Goal: Information Seeking & Learning: Learn about a topic

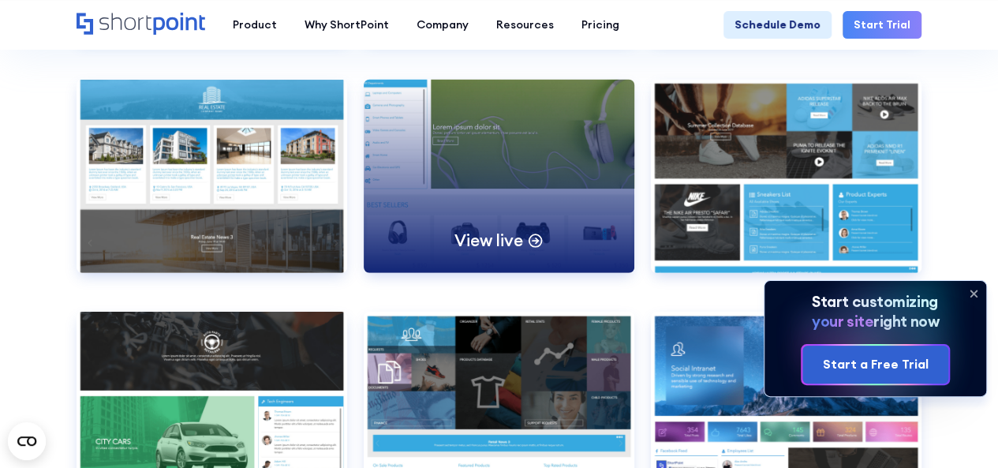
scroll to position [8299, 0]
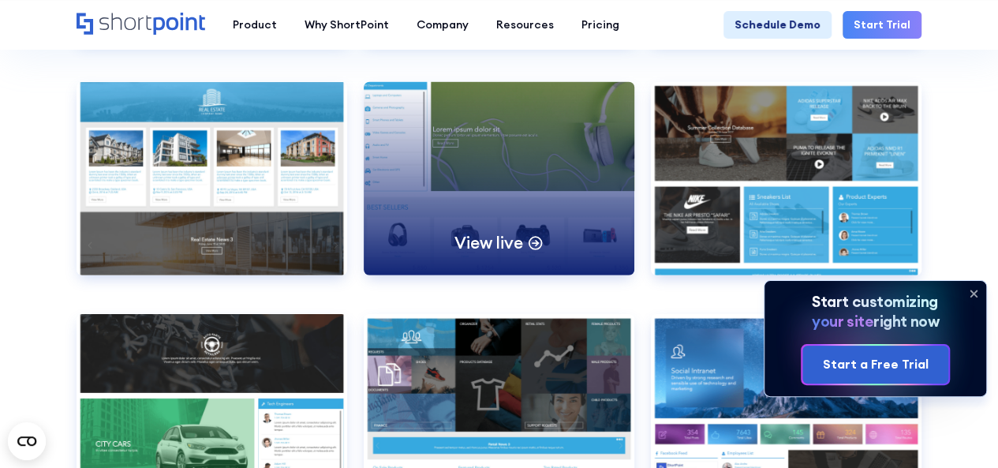
click at [440, 119] on div "View live" at bounding box center [499, 178] width 271 height 193
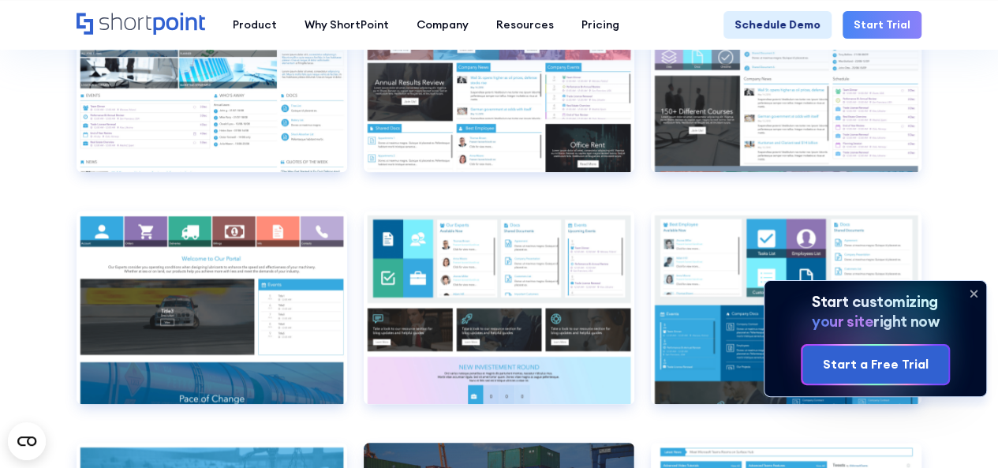
scroll to position [6545, 0]
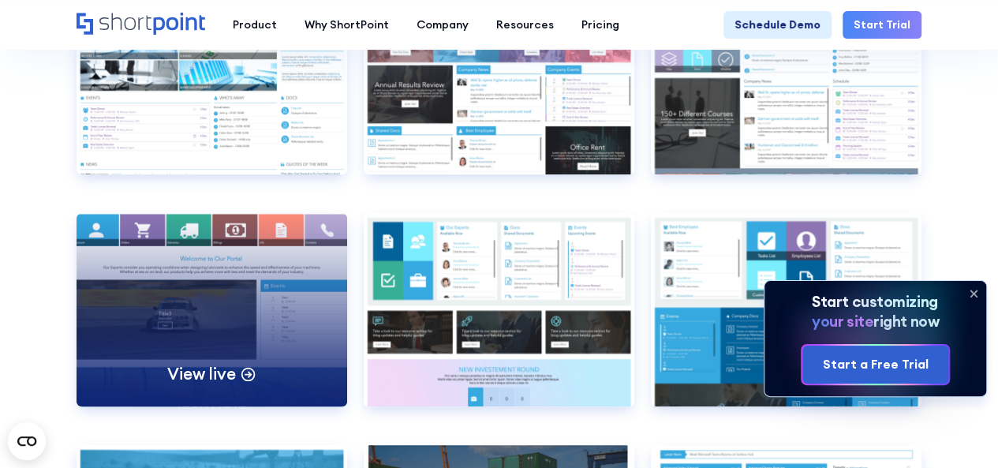
click at [240, 296] on div "View live" at bounding box center [212, 309] width 271 height 193
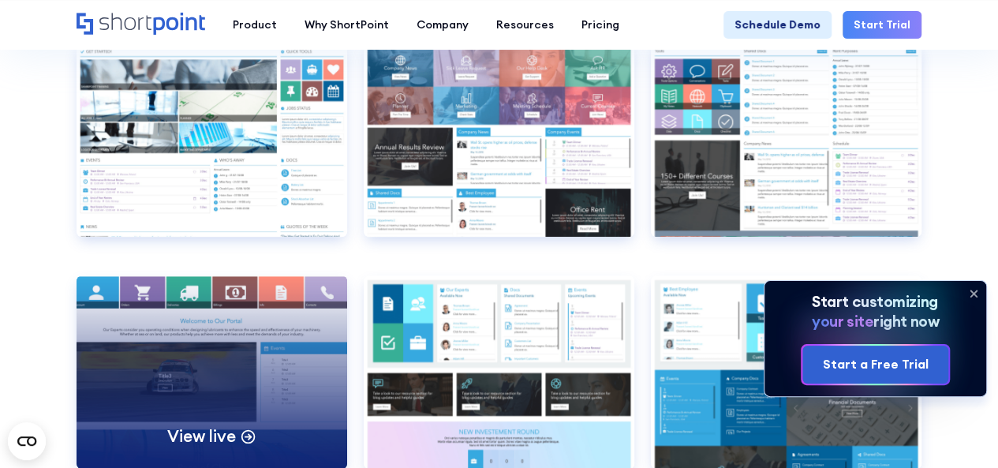
scroll to position [6481, 0]
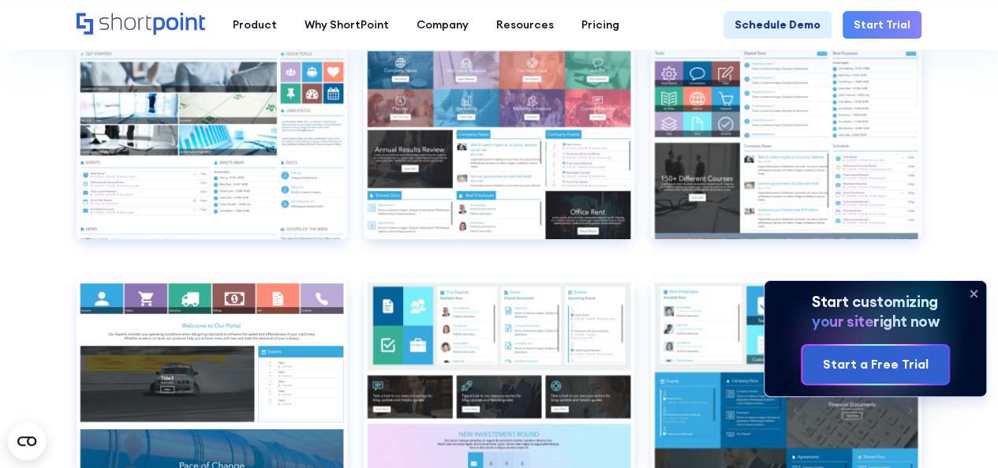
click at [972, 293] on icon at bounding box center [973, 293] width 6 height 6
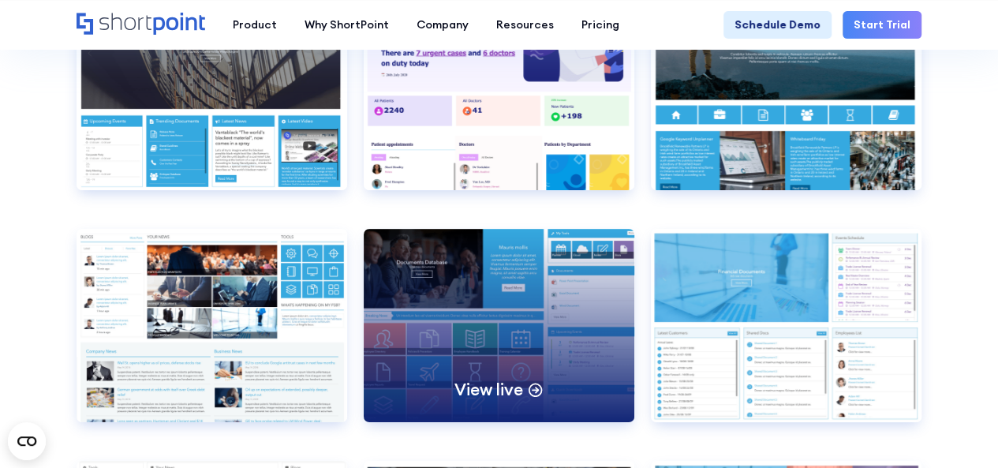
scroll to position [5831, 0]
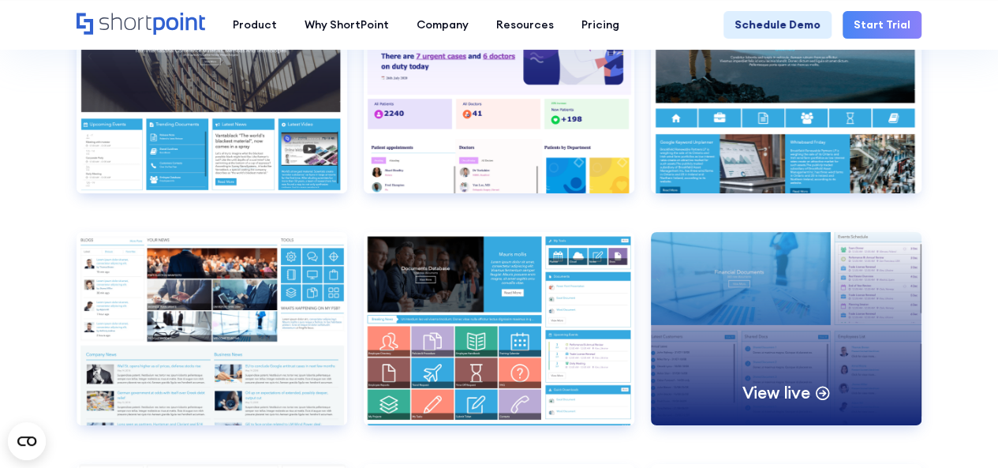
click at [807, 330] on div "View live" at bounding box center [786, 328] width 271 height 193
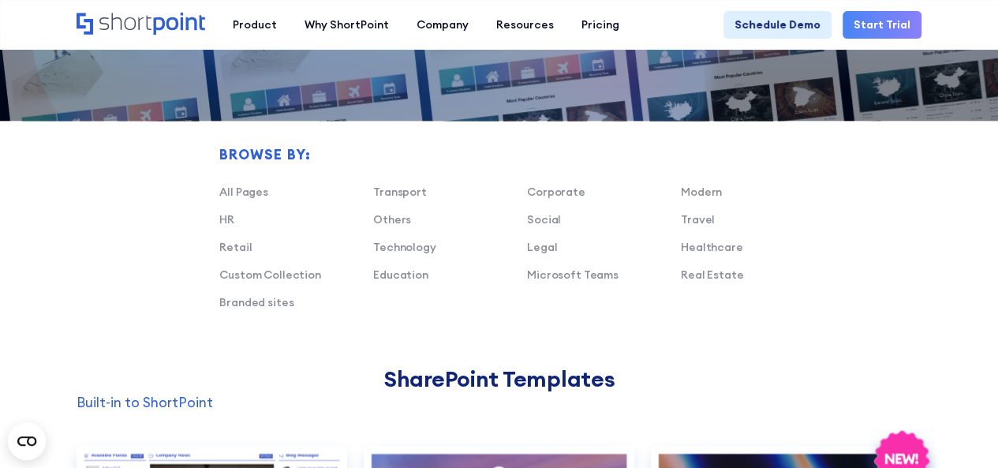
scroll to position [879, 0]
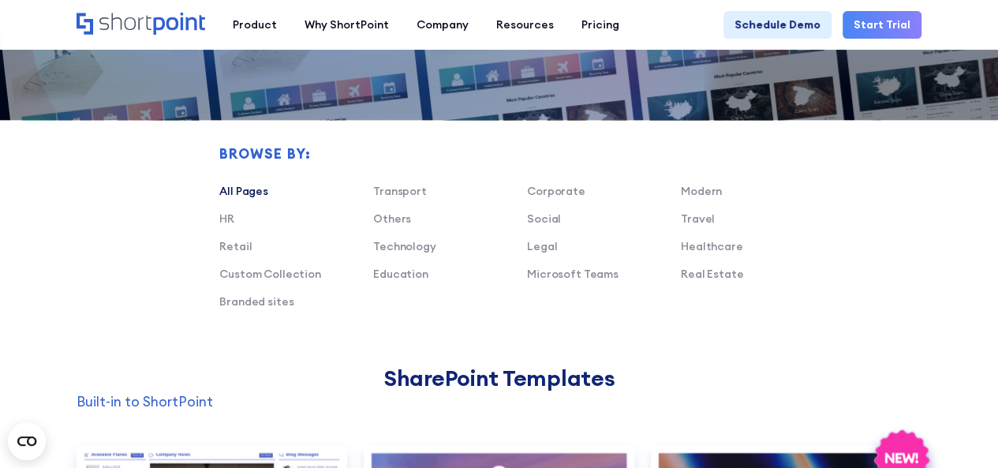
click at [256, 190] on link "All Pages" at bounding box center [243, 191] width 49 height 14
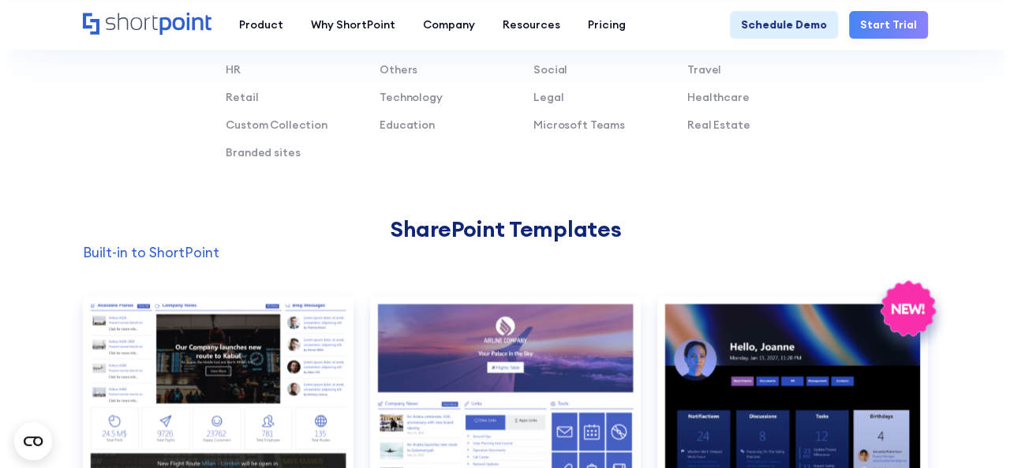
scroll to position [1077, 0]
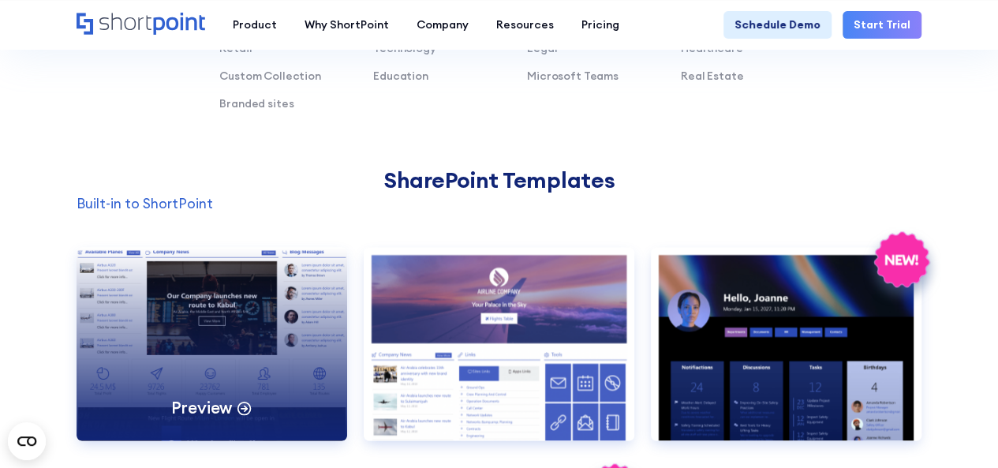
click at [237, 320] on div "Preview" at bounding box center [212, 343] width 271 height 193
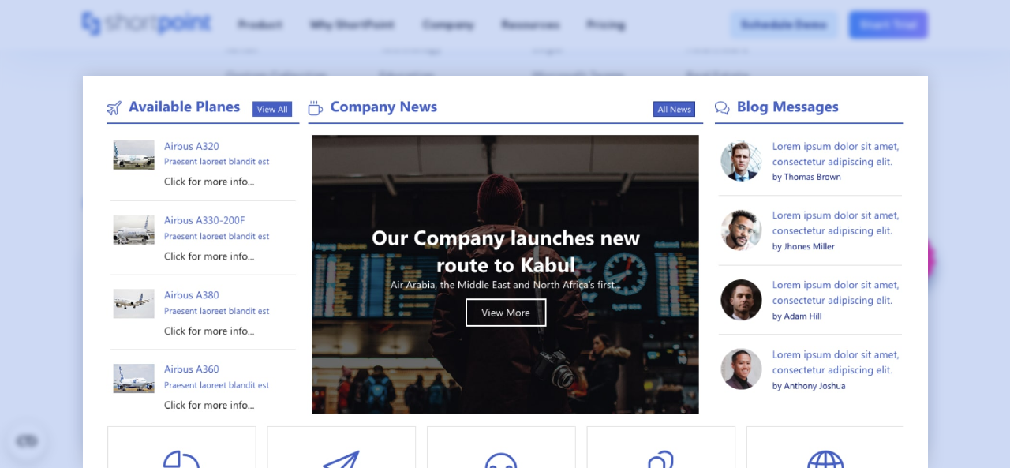
click at [997, 157] on div at bounding box center [505, 234] width 1010 height 468
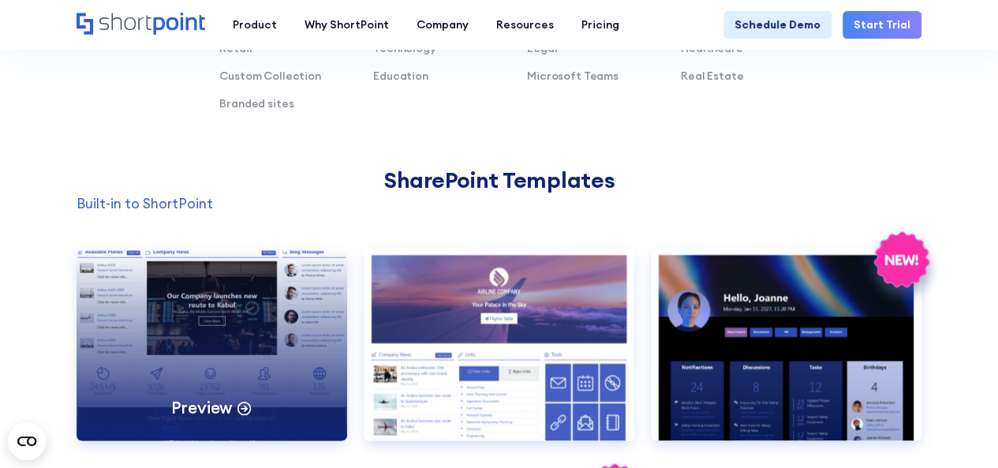
click at [226, 406] on p "Preview" at bounding box center [202, 407] width 62 height 21
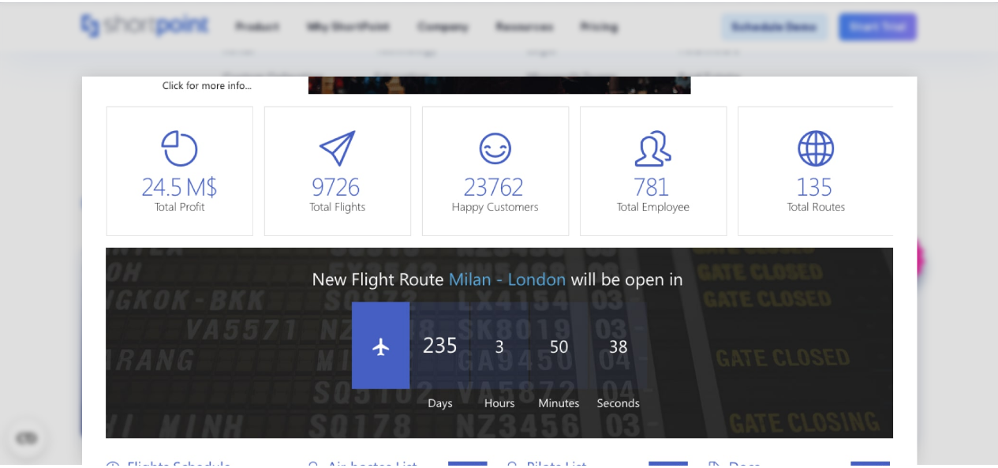
scroll to position [0, 0]
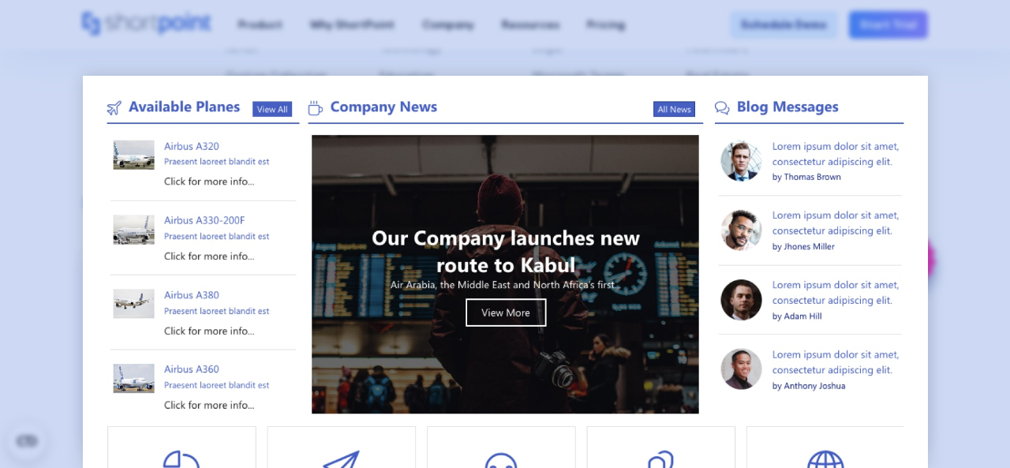
click at [997, 132] on div at bounding box center [505, 234] width 1010 height 468
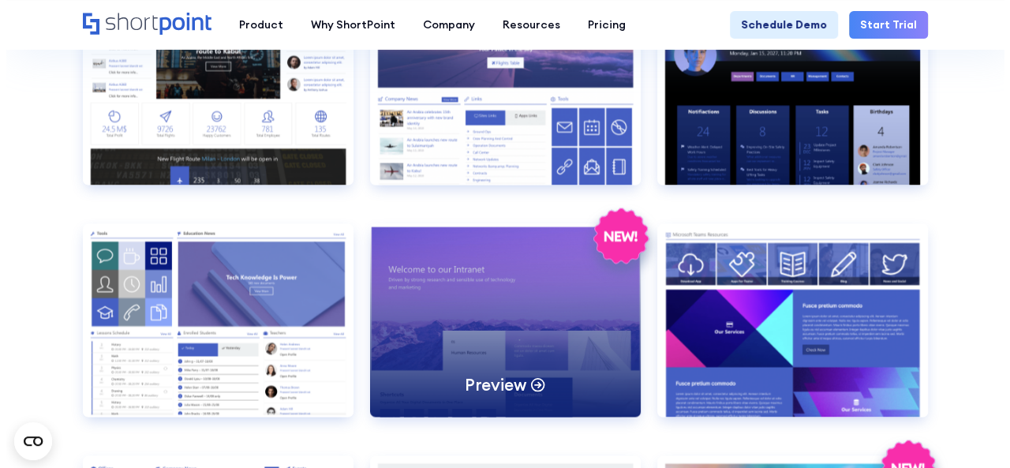
scroll to position [1335, 0]
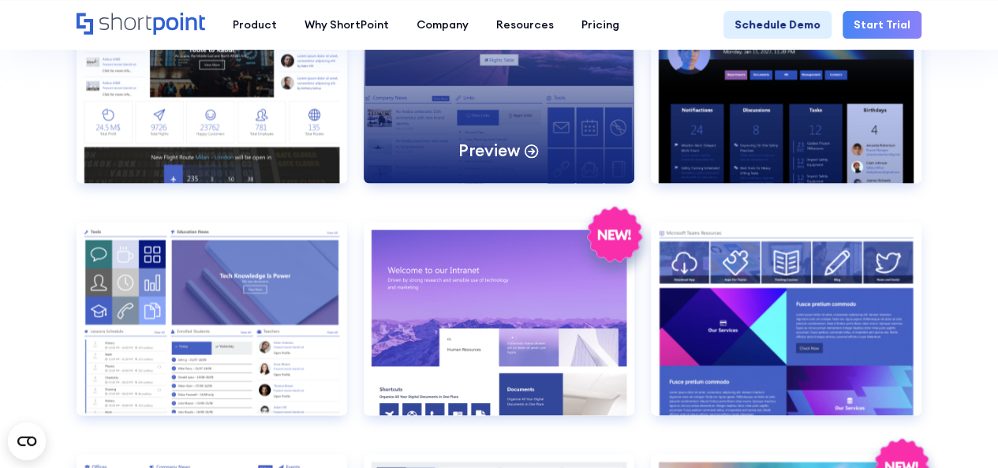
click at [432, 148] on div "Preview" at bounding box center [499, 86] width 271 height 193
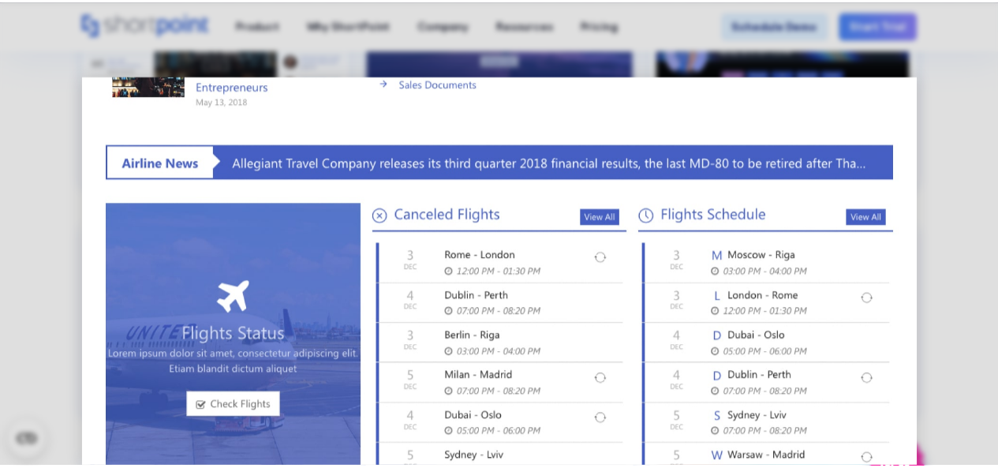
scroll to position [685, 0]
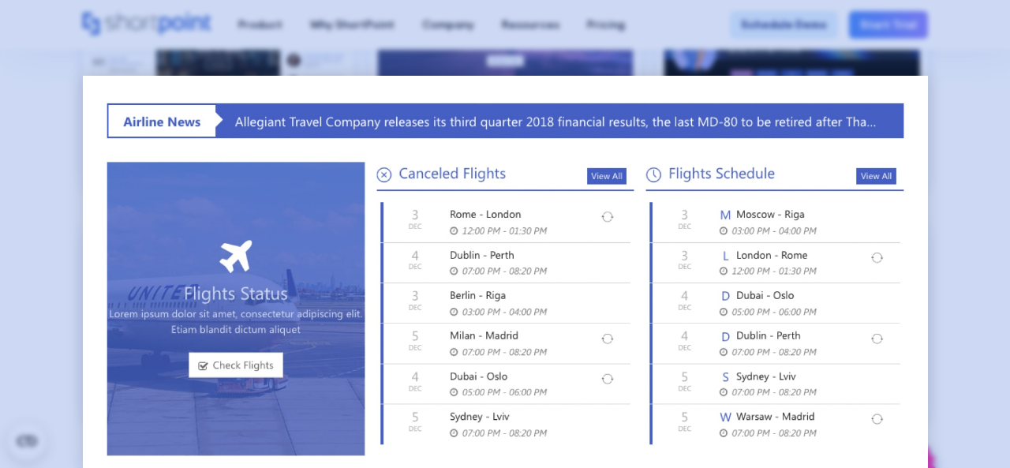
click at [980, 155] on div at bounding box center [505, 234] width 1010 height 468
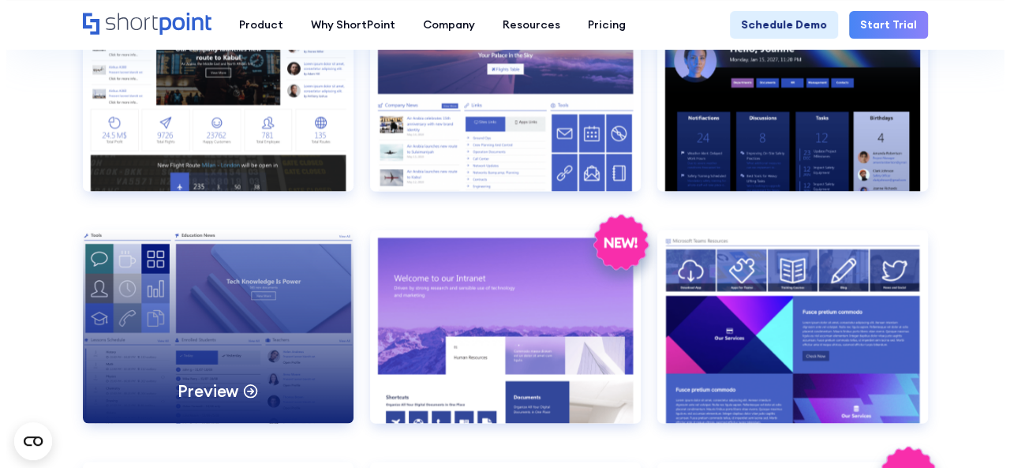
scroll to position [1331, 0]
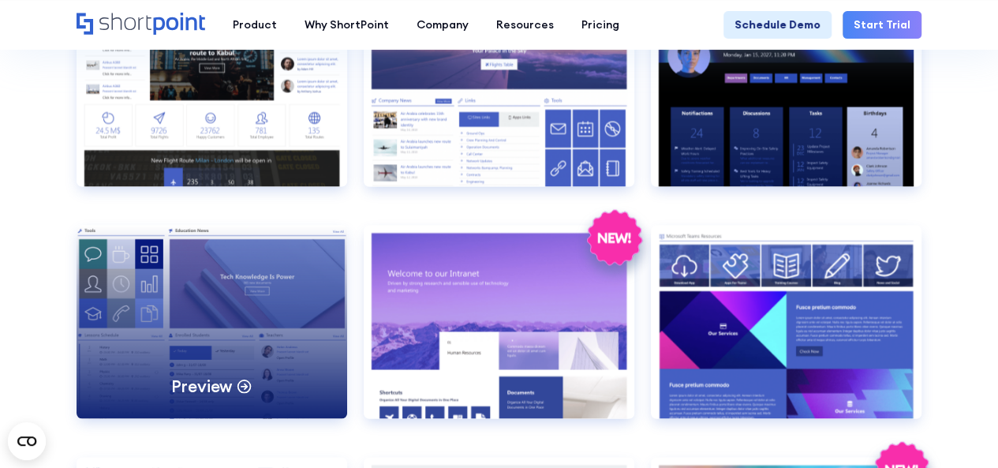
click at [218, 346] on div "Preview" at bounding box center [212, 321] width 271 height 193
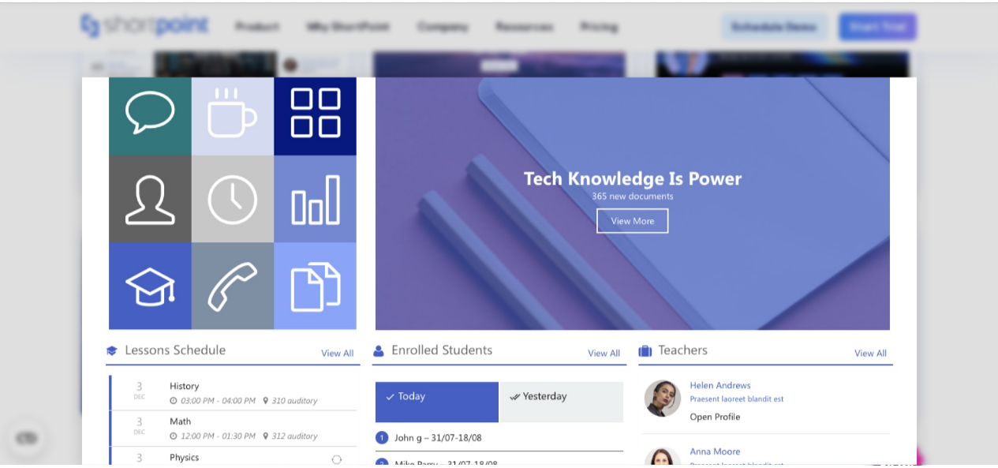
scroll to position [0, 0]
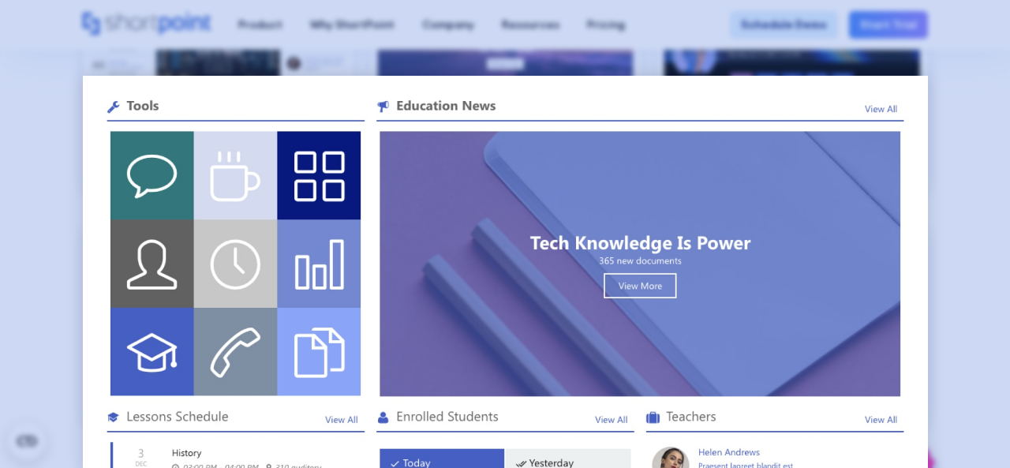
click at [23, 215] on div at bounding box center [505, 234] width 1010 height 468
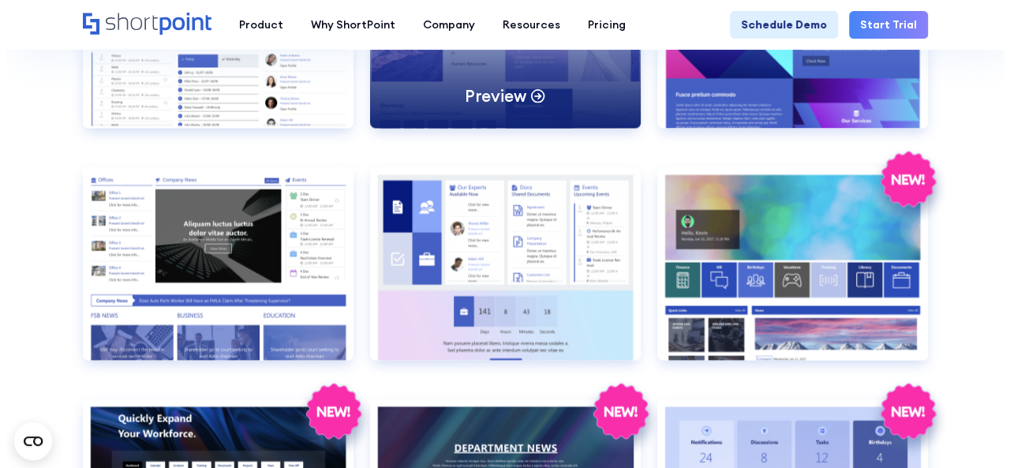
scroll to position [1622, 0]
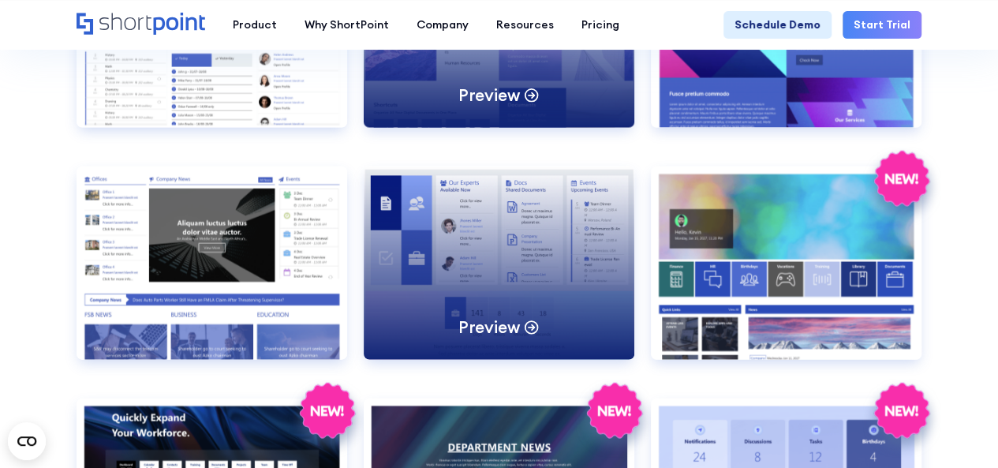
click at [483, 252] on div "Preview" at bounding box center [499, 262] width 271 height 193
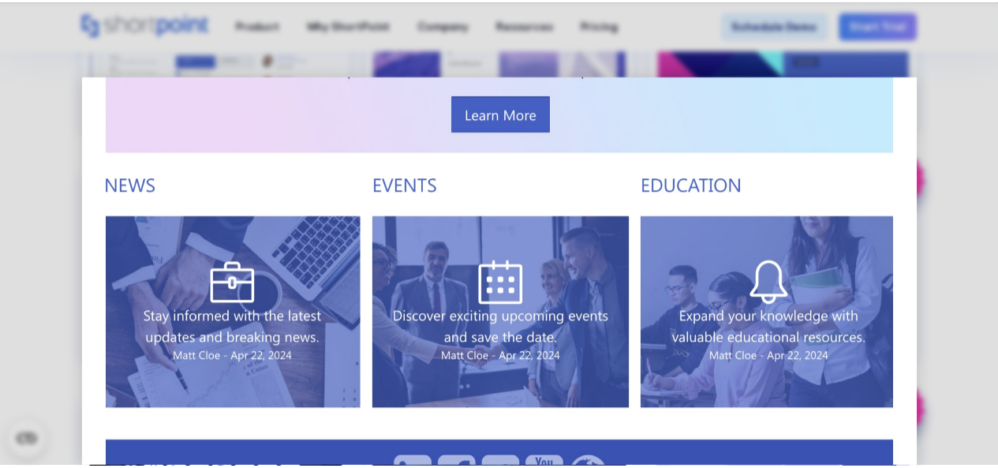
scroll to position [632, 0]
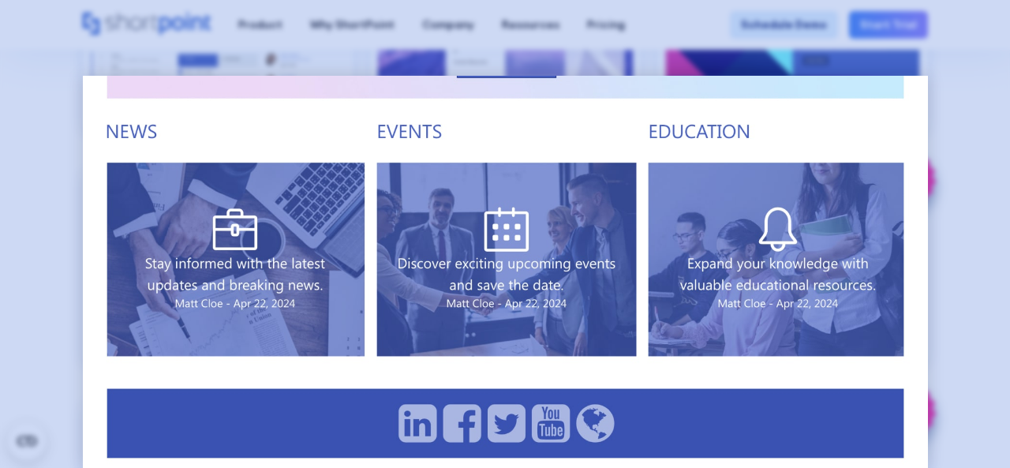
click at [28, 293] on div at bounding box center [505, 234] width 1010 height 468
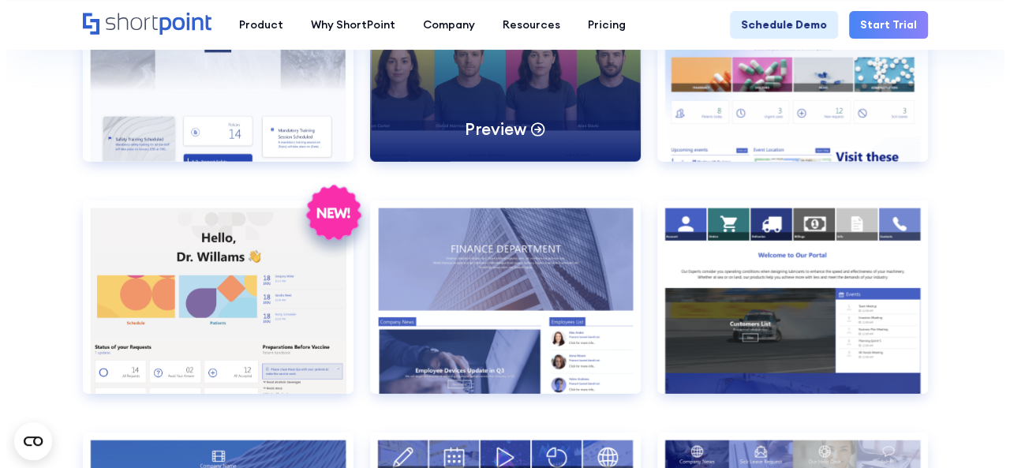
scroll to position [2286, 0]
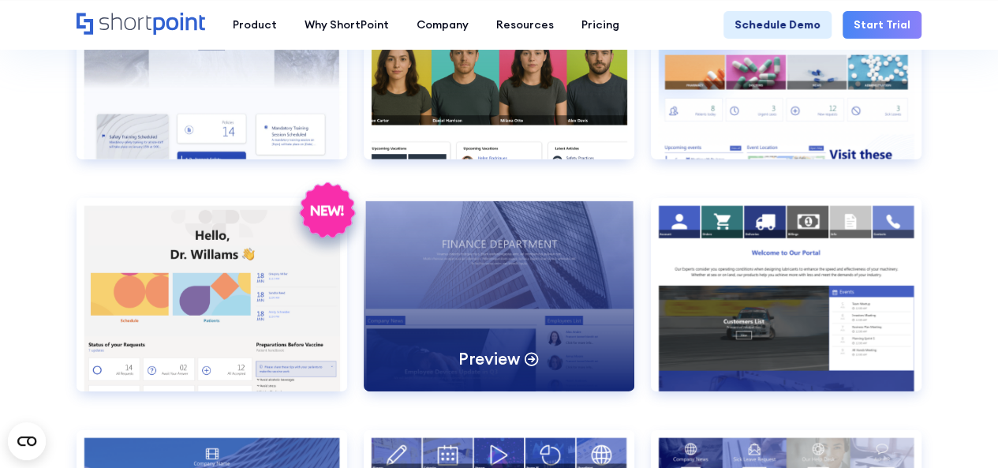
click at [461, 302] on div "Preview" at bounding box center [499, 294] width 271 height 193
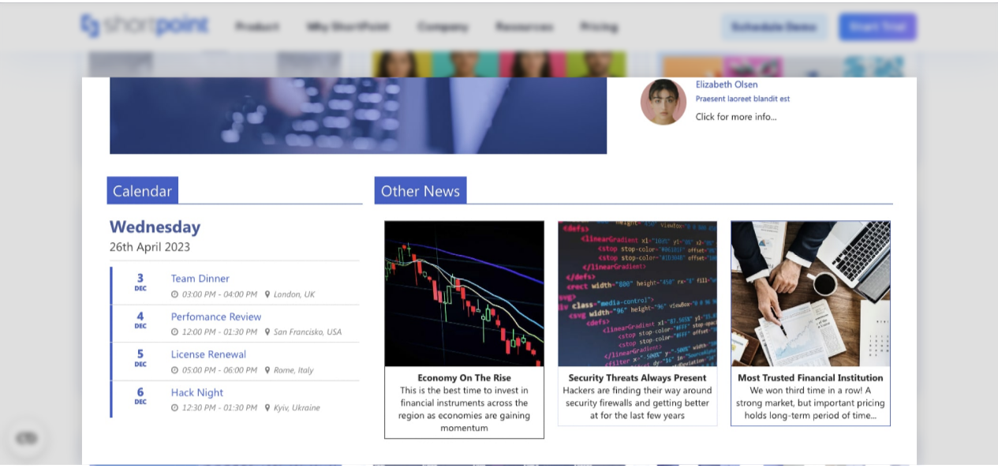
scroll to position [632, 0]
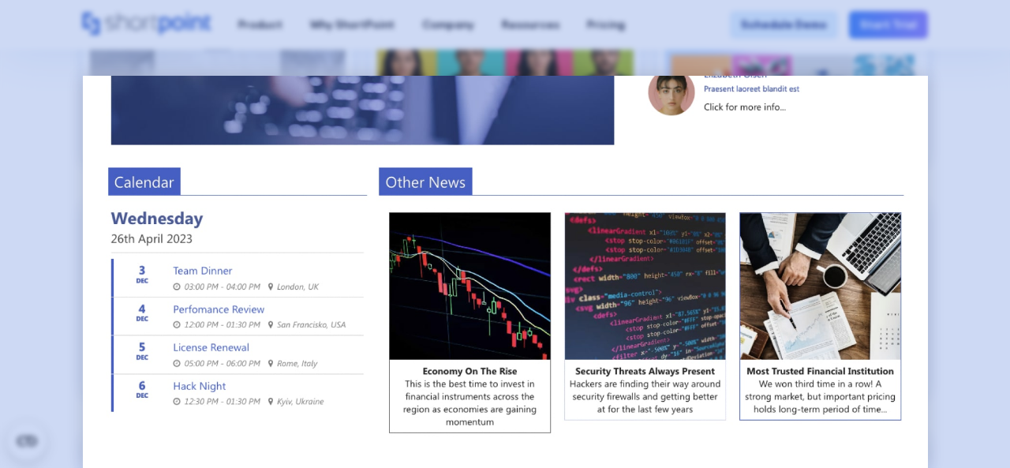
click at [8, 304] on div at bounding box center [505, 234] width 1010 height 468
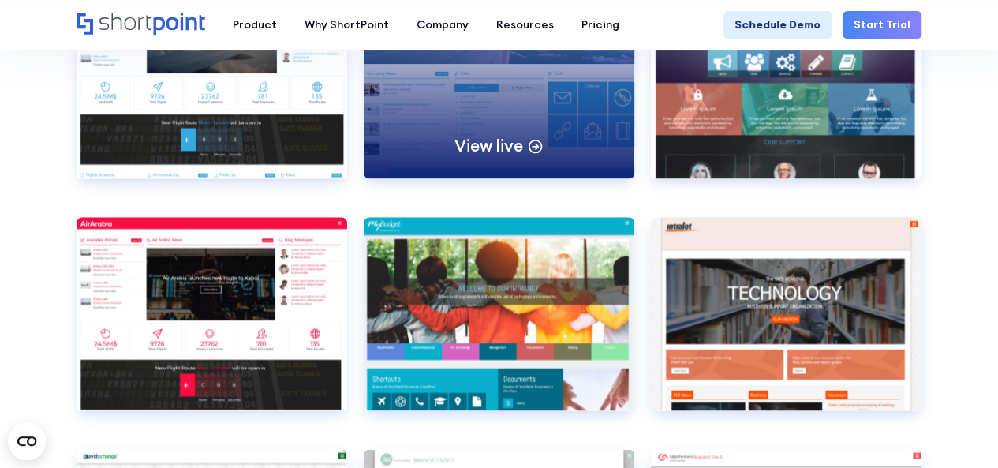
scroll to position [4223, 0]
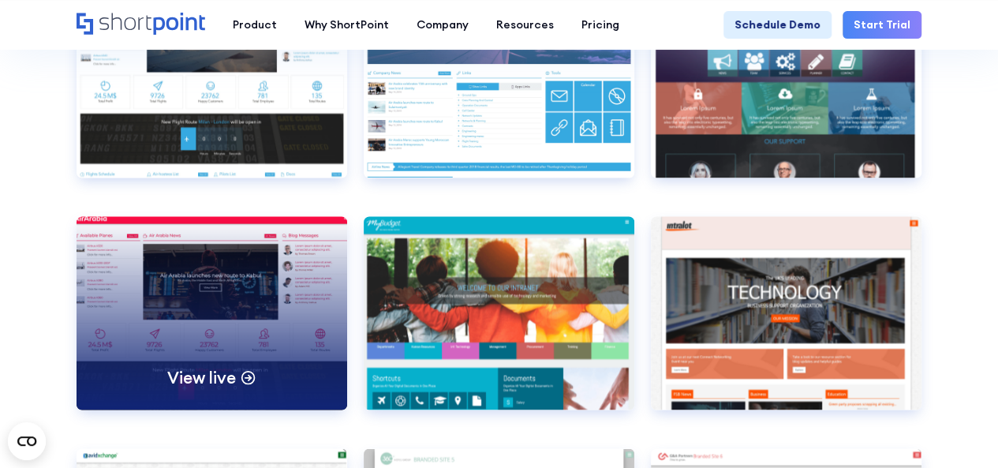
click at [219, 307] on div "View live" at bounding box center [212, 312] width 271 height 193
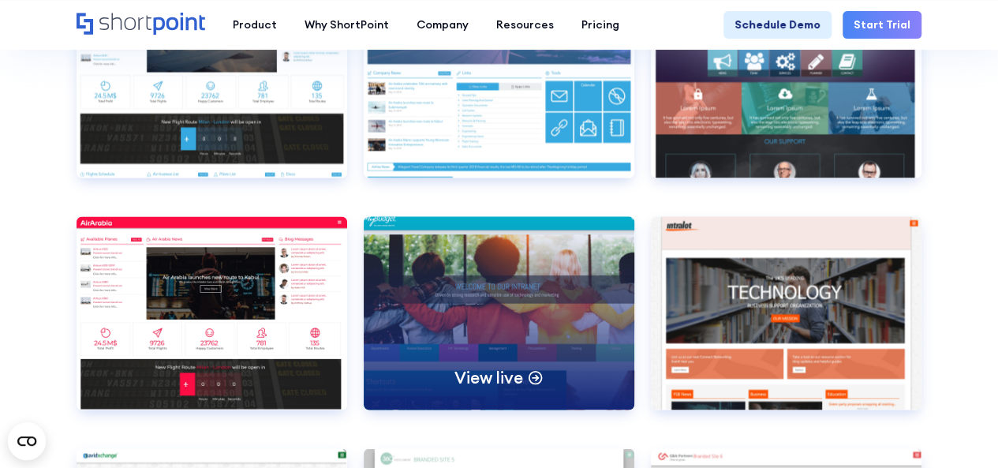
click at [442, 315] on div "View live" at bounding box center [499, 312] width 271 height 193
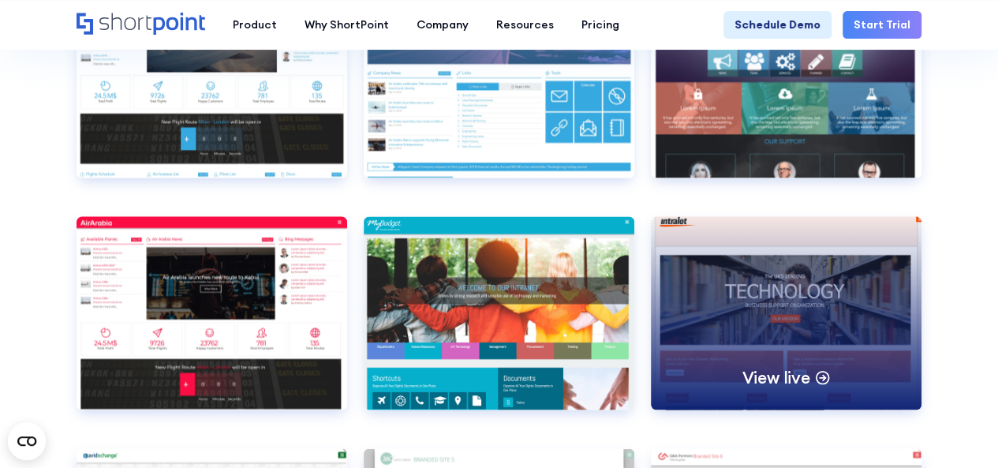
click at [734, 332] on div "View live" at bounding box center [786, 312] width 271 height 193
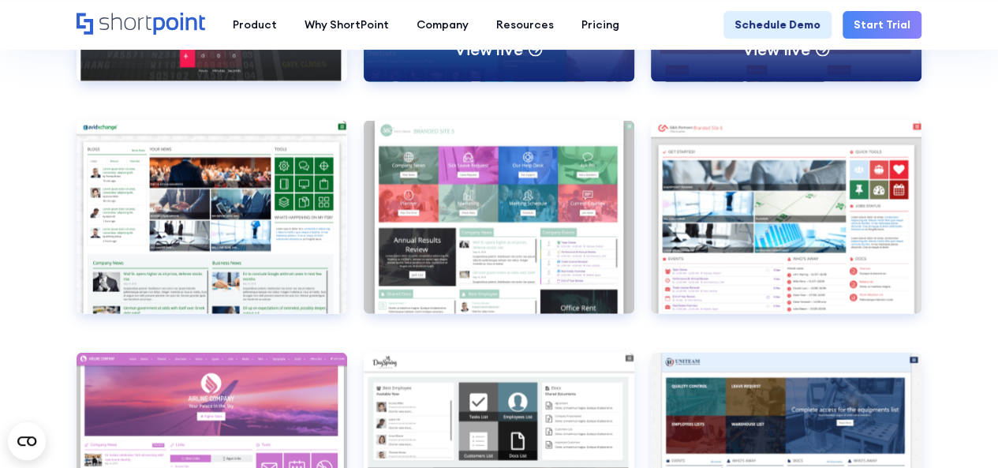
scroll to position [4553, 0]
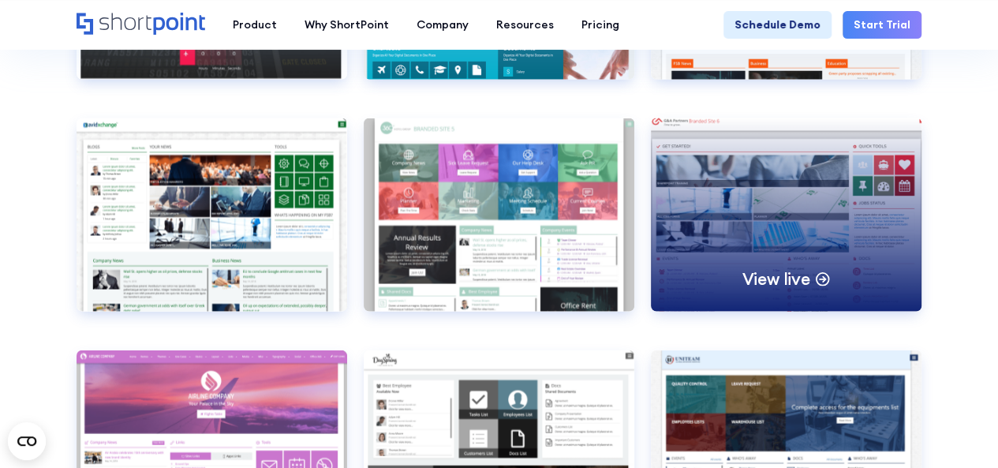
click at [723, 273] on div "View live" at bounding box center [786, 214] width 271 height 193
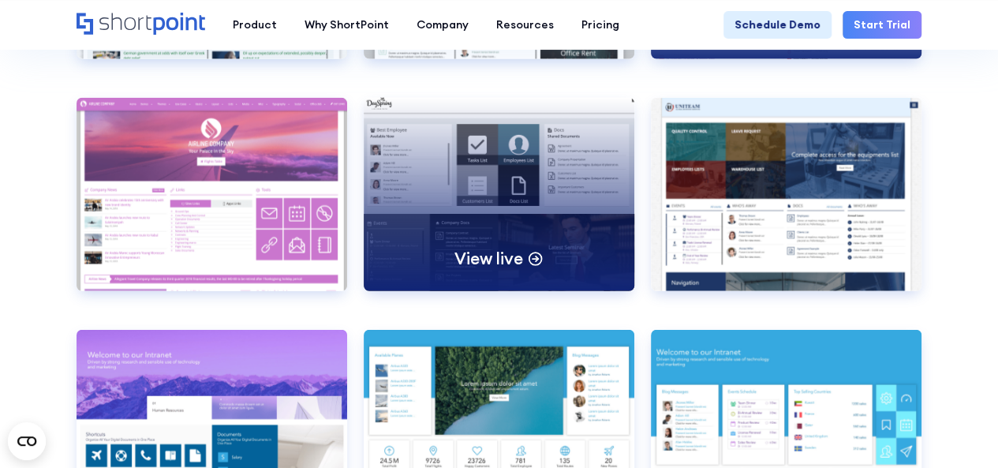
scroll to position [4806, 0]
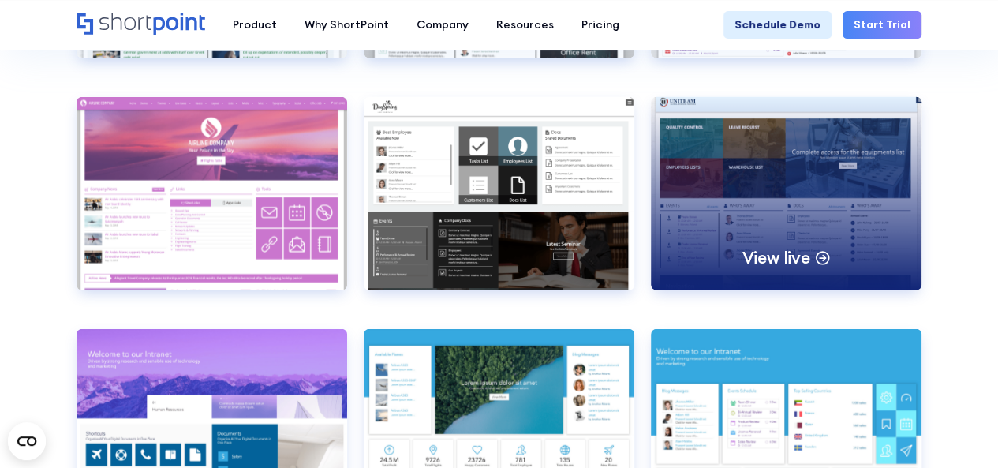
click at [764, 253] on p "View live" at bounding box center [775, 257] width 68 height 21
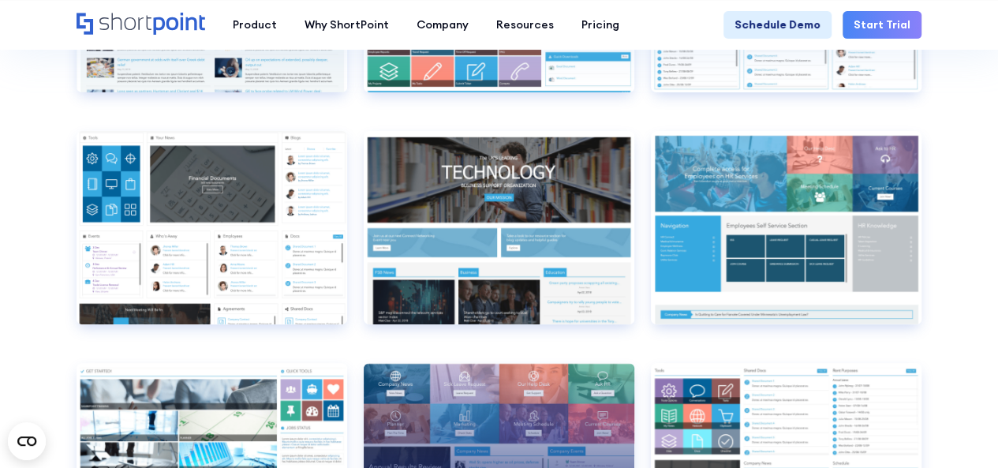
scroll to position [6171, 0]
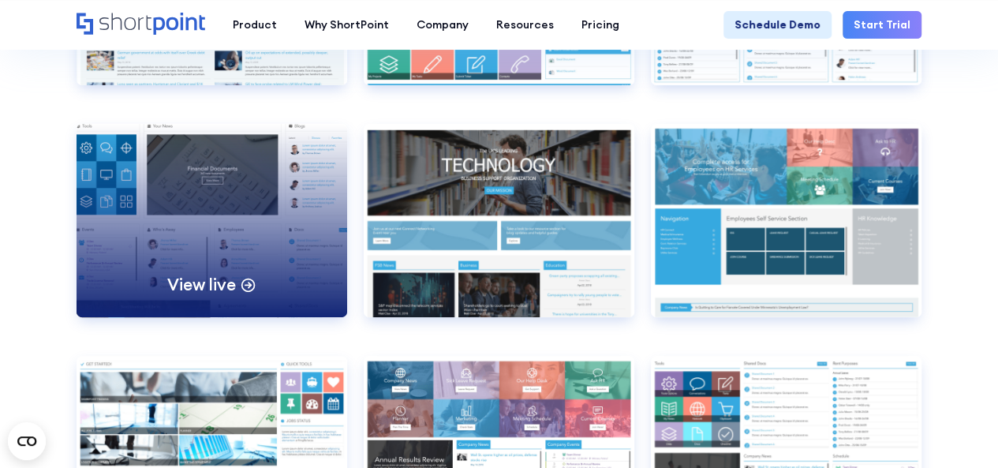
click at [245, 278] on circle at bounding box center [247, 284] width 13 height 13
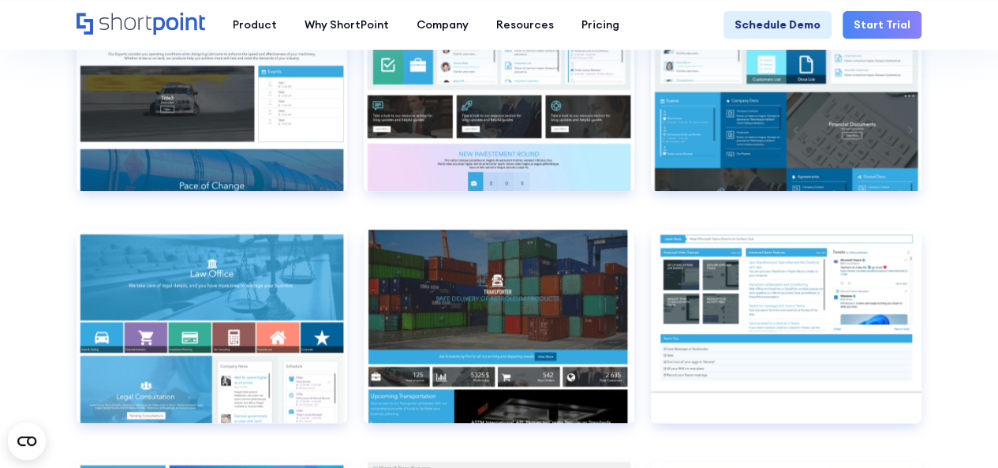
scroll to position [6761, 0]
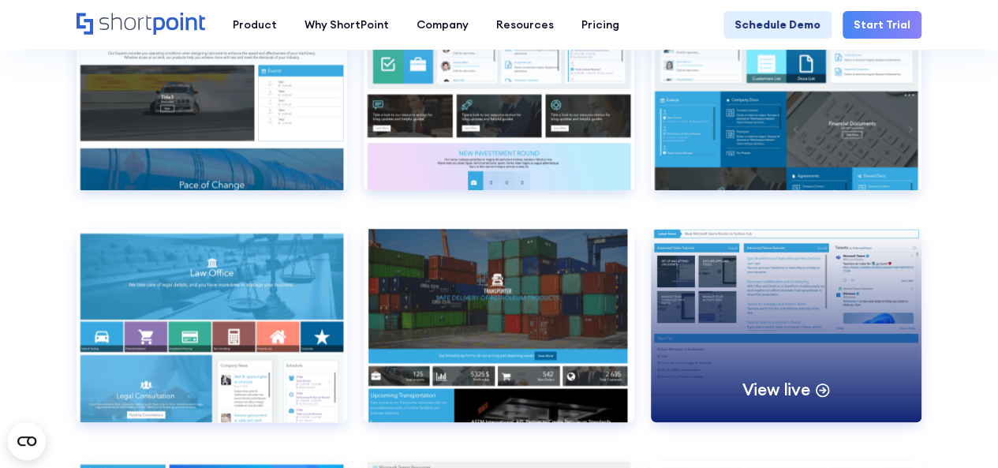
click at [741, 318] on div "View live" at bounding box center [786, 325] width 271 height 193
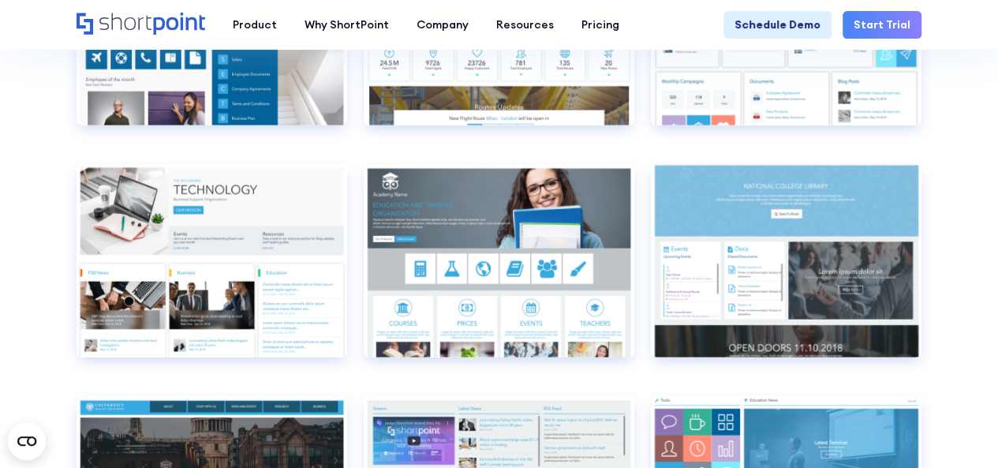
scroll to position [5189, 0]
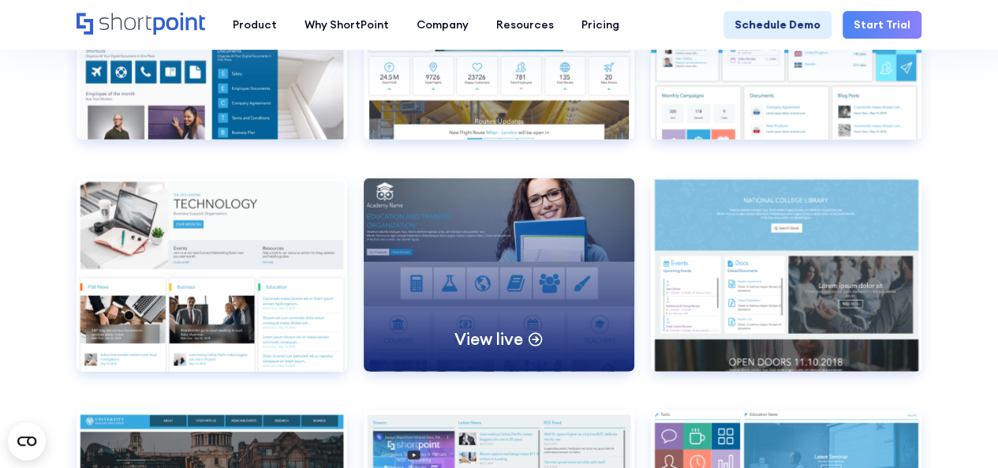
click at [457, 215] on div "View live" at bounding box center [499, 274] width 271 height 193
